Goal: Task Accomplishment & Management: Complete application form

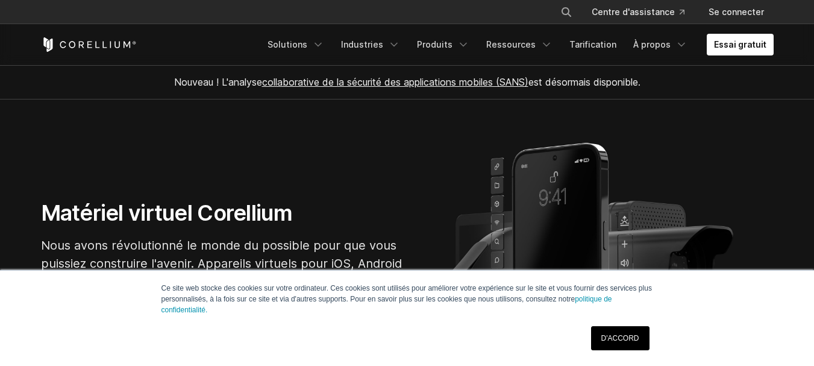
click at [613, 334] on font "D'ACCORD" at bounding box center [620, 338] width 38 height 8
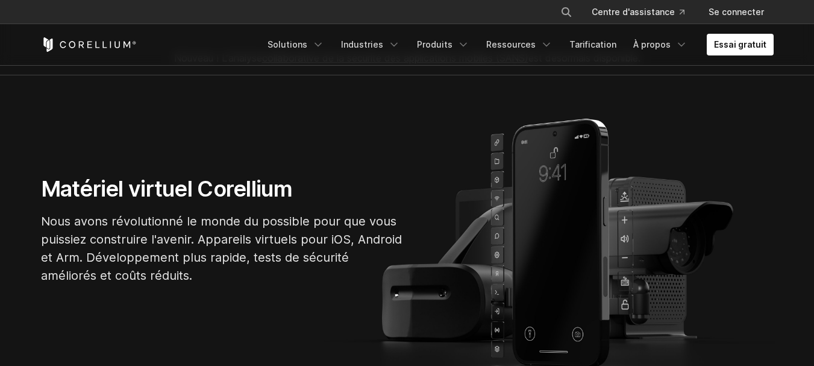
scroll to position [30, 0]
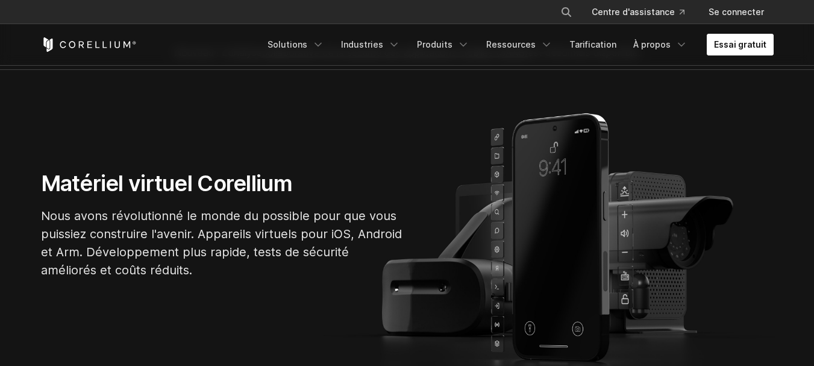
click at [731, 44] on font "Essai gratuit" at bounding box center [740, 44] width 52 height 10
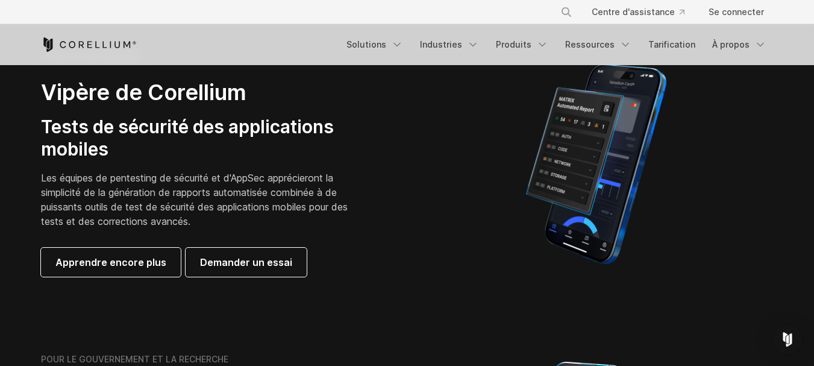
scroll to position [320, 0]
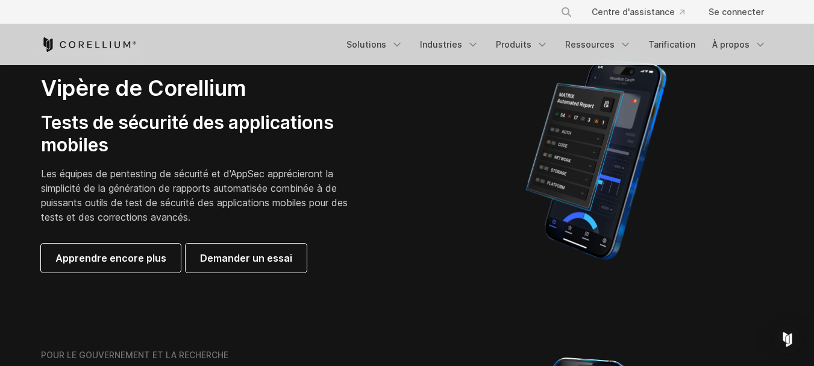
drag, startPoint x: 822, startPoint y: 33, endPoint x: 822, endPoint y: 75, distance: 41.6
click at [266, 262] on font "Demander un essai" at bounding box center [246, 258] width 92 height 12
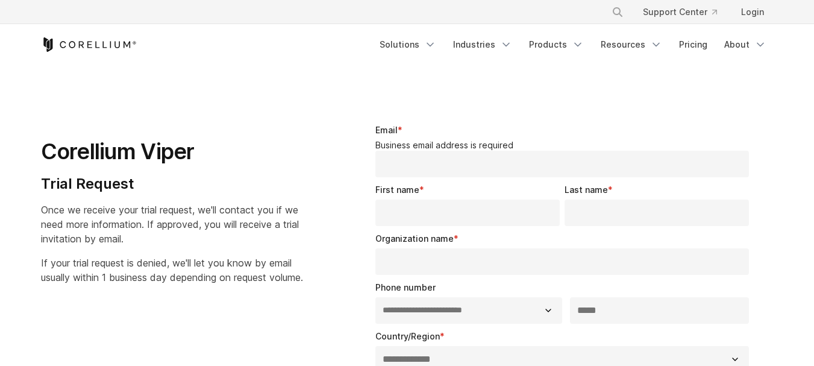
select select "**"
